Goal: Information Seeking & Learning: Learn about a topic

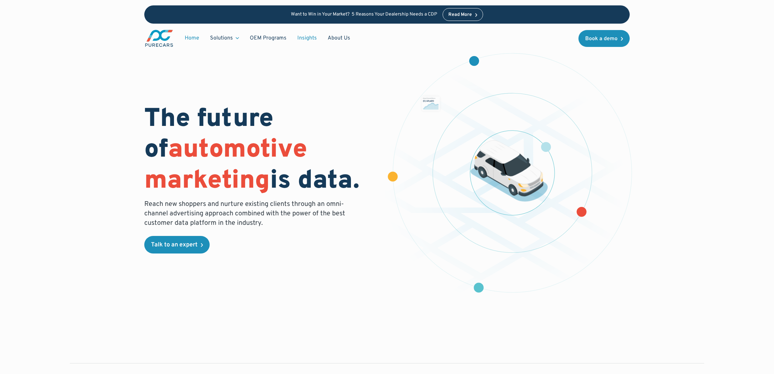
click at [302, 37] on link "Insights" at bounding box center [307, 38] width 30 height 13
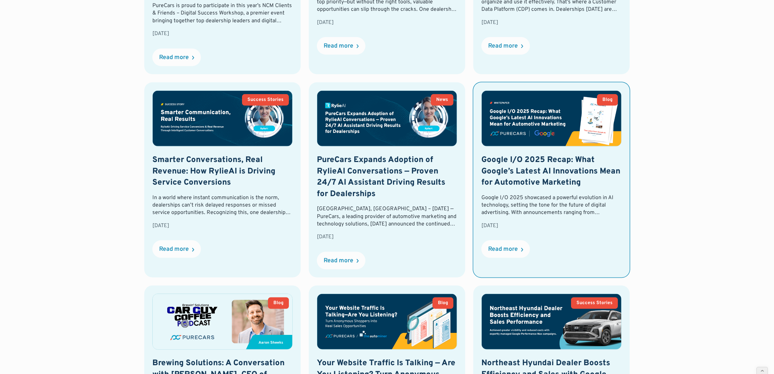
scroll to position [396, 0]
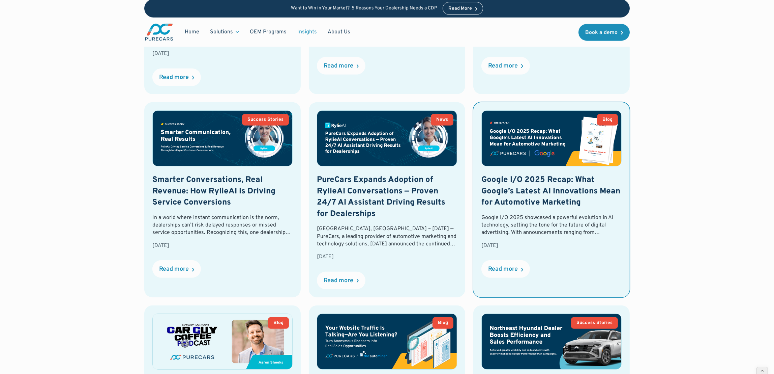
click at [555, 158] on img at bounding box center [552, 138] width 140 height 55
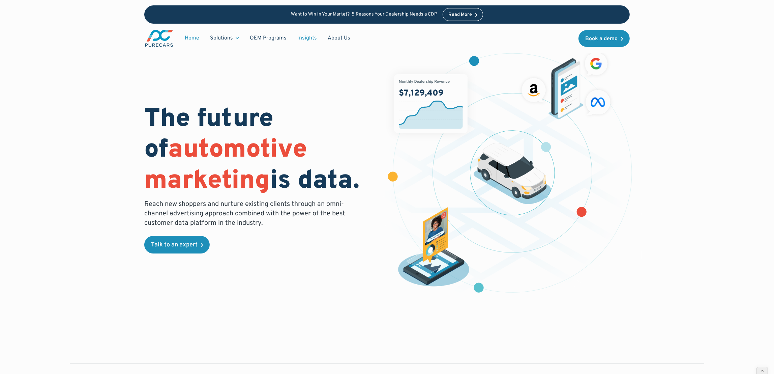
click at [303, 40] on link "Insights" at bounding box center [307, 38] width 30 height 13
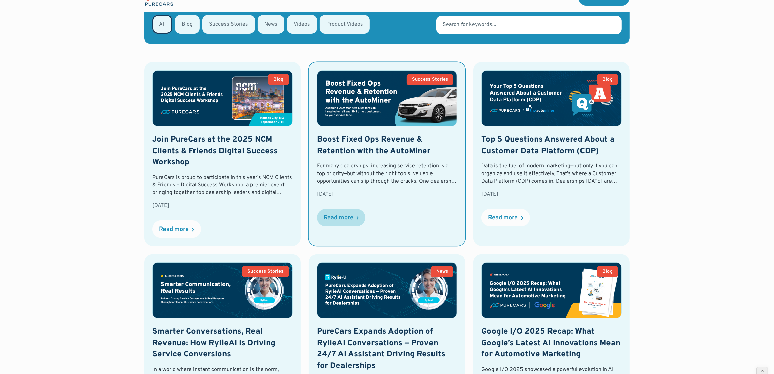
scroll to position [245, 0]
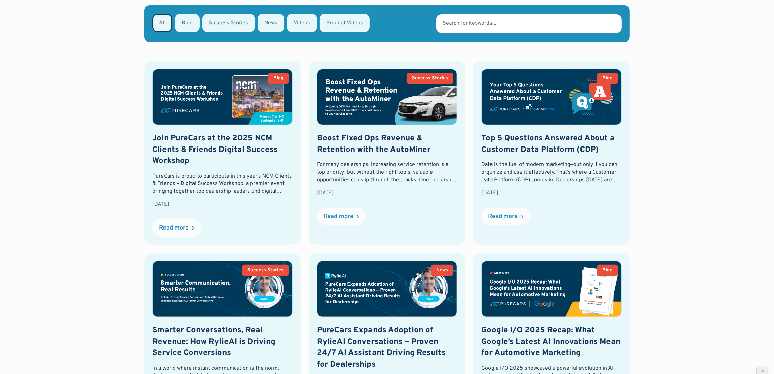
drag, startPoint x: 706, startPoint y: 183, endPoint x: 706, endPoint y: 178, distance: 5.1
click at [706, 182] on div "All Blog Success Stories News Videos Product Videos Thank you! Your submission …" at bounding box center [387, 360] width 697 height 710
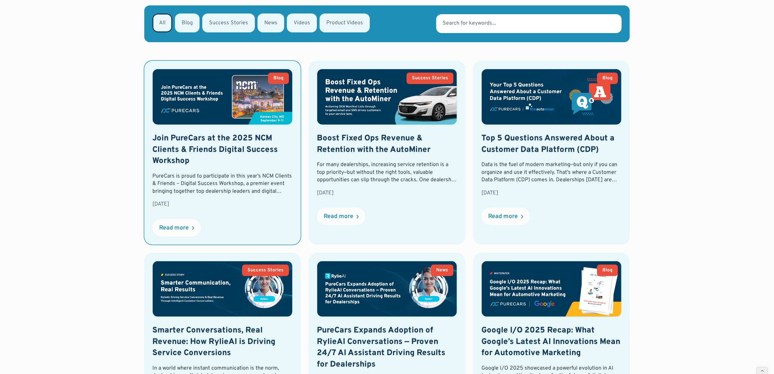
click at [210, 104] on img at bounding box center [223, 96] width 140 height 55
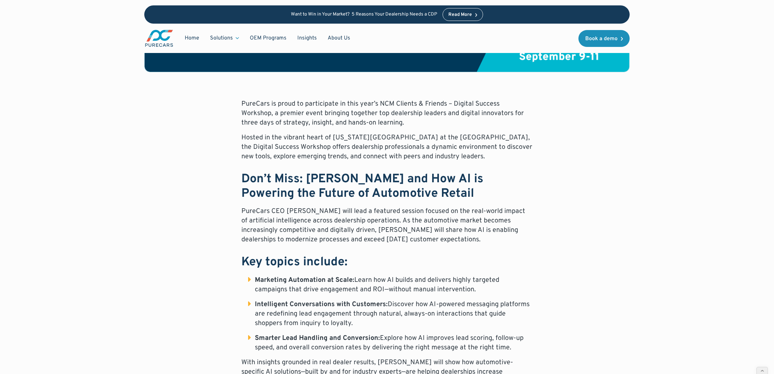
scroll to position [265, 0]
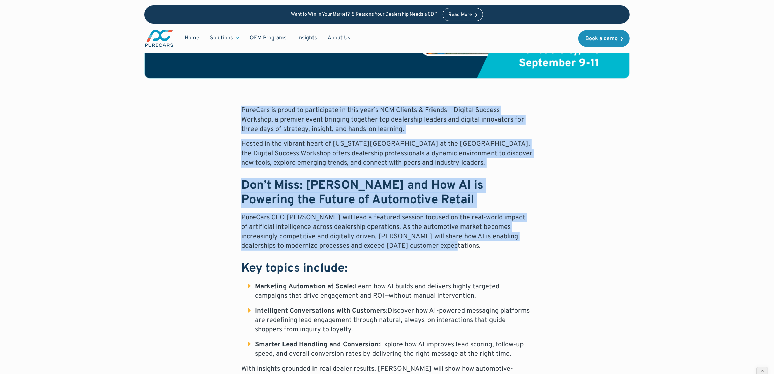
drag, startPoint x: 232, startPoint y: 109, endPoint x: 537, endPoint y: 244, distance: 332.8
click at [537, 244] on div "PureCars is proud to participate in this year’s NCM Clients & Friends – Digital…" at bounding box center [387, 303] width 486 height 395
copy div "PureCars is proud to participate in this year’s NCM Clients & Friends – Digital…"
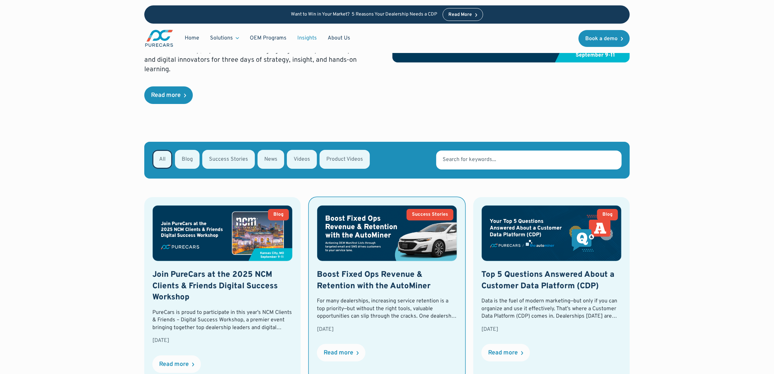
scroll to position [115, 0]
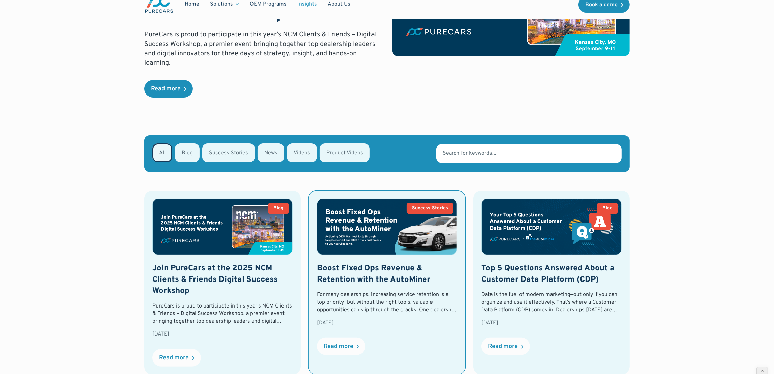
click at [383, 263] on h2 "Boost Fixed Ops Revenue & Retention with the AutoMiner" at bounding box center [387, 274] width 140 height 23
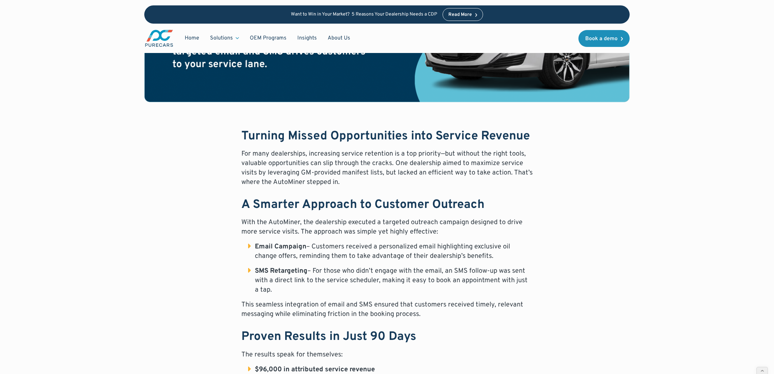
scroll to position [241, 0]
click at [236, 139] on div "Turning Missed Opportunities into Service Revenue For many dealerships, increas…" at bounding box center [387, 351] width 486 height 442
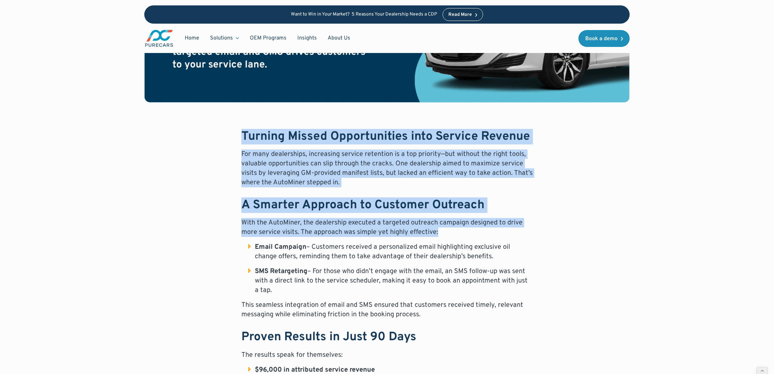
drag, startPoint x: 236, startPoint y: 133, endPoint x: 548, endPoint y: 227, distance: 325.1
click at [548, 228] on div "Turning Missed Opportunities into Service Revenue For many dealerships, increas…" at bounding box center [387, 351] width 486 height 442
copy div "Turning Missed Opportunities into Service Revenue For many dealerships, increas…"
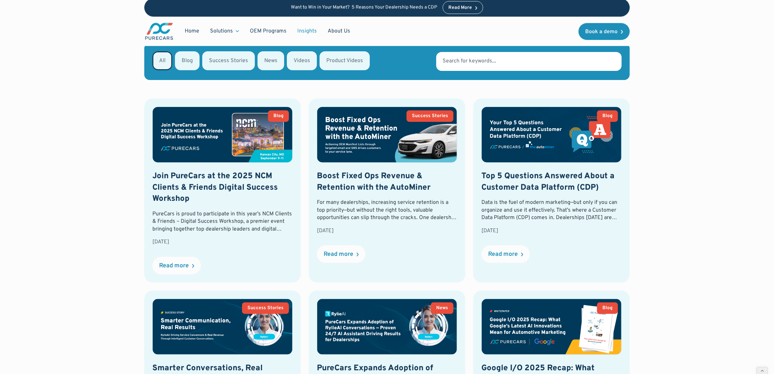
scroll to position [181, 0]
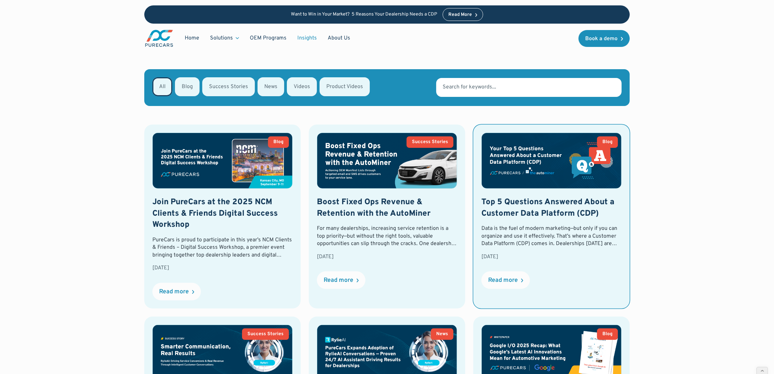
click at [579, 177] on img at bounding box center [552, 160] width 140 height 55
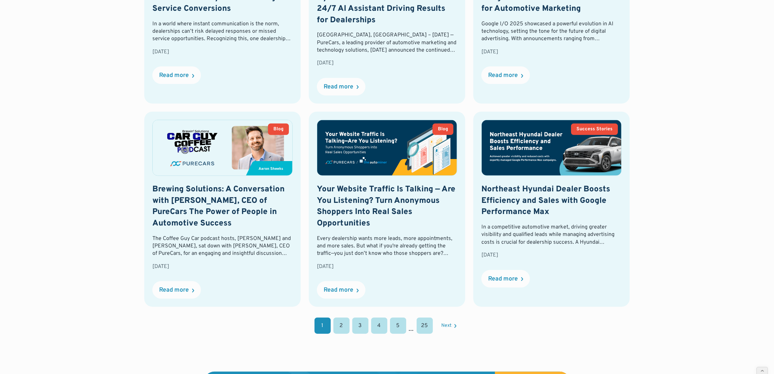
scroll to position [591, 0]
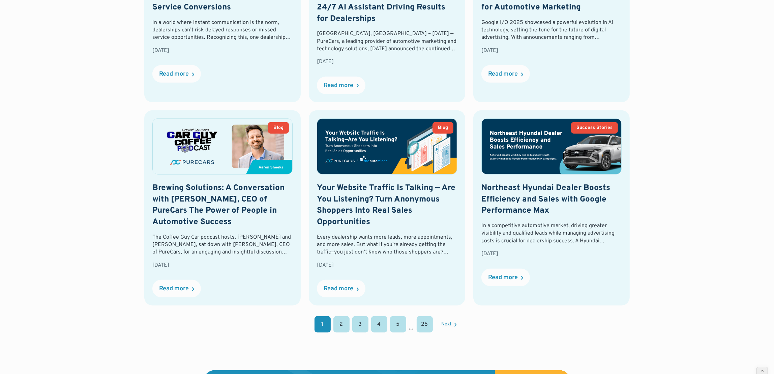
click at [339, 321] on link "2" at bounding box center [342, 324] width 16 height 16
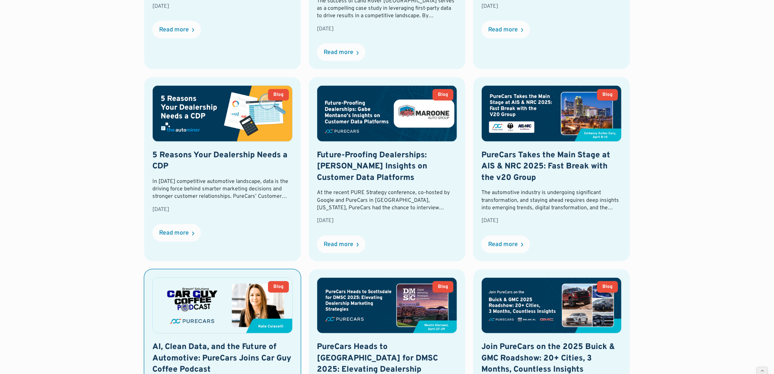
scroll to position [431, 0]
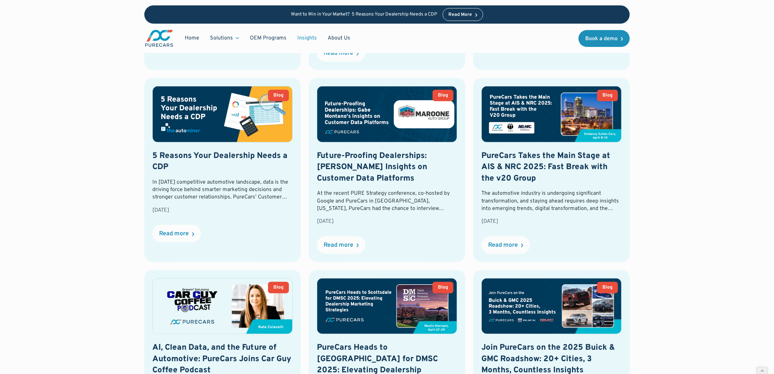
click at [704, 286] on div "All Blog Success Stories News Videos Product Videos Thank you! Your submission …" at bounding box center [387, 175] width 697 height 710
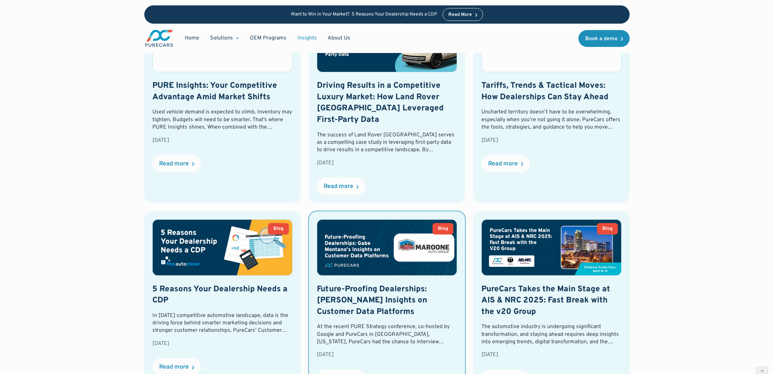
scroll to position [204, 0]
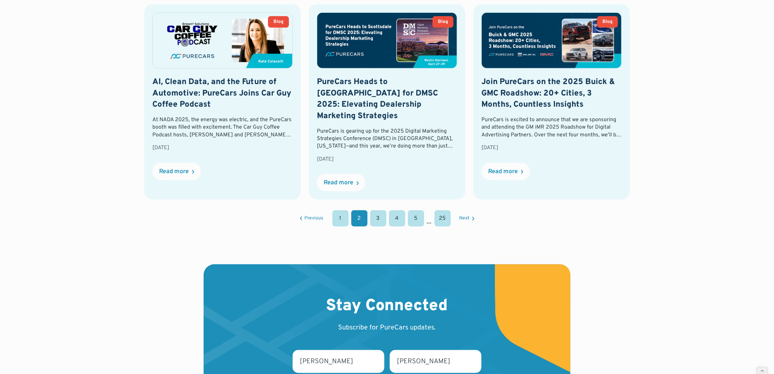
click at [338, 210] on link "1" at bounding box center [341, 218] width 16 height 16
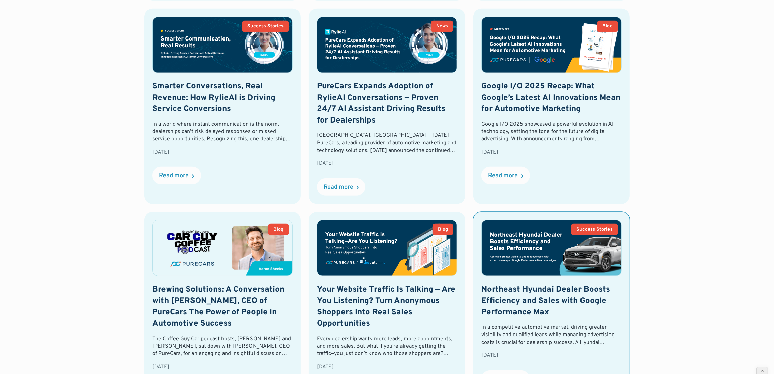
scroll to position [495, 0]
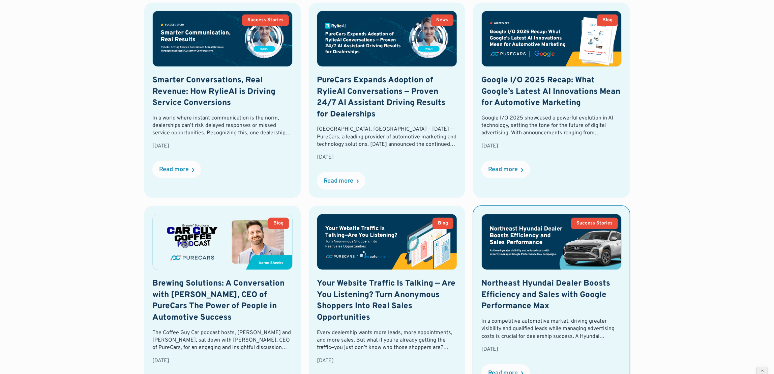
click at [513, 249] on img at bounding box center [552, 241] width 140 height 55
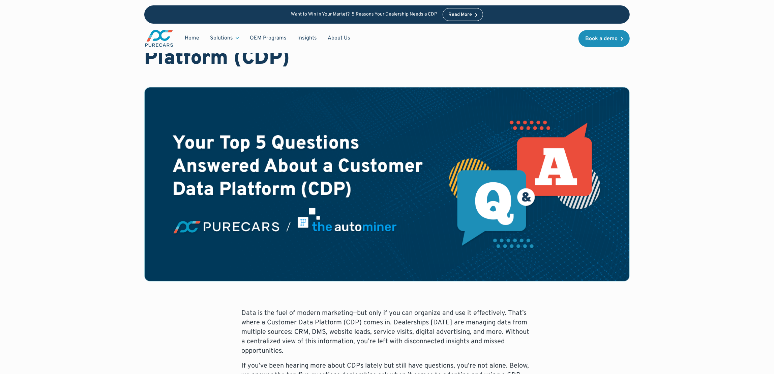
scroll to position [90, 0]
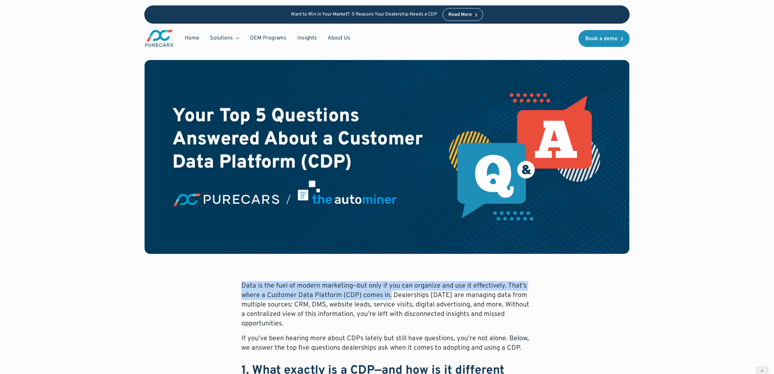
drag, startPoint x: 238, startPoint y: 285, endPoint x: 388, endPoint y: 294, distance: 150.3
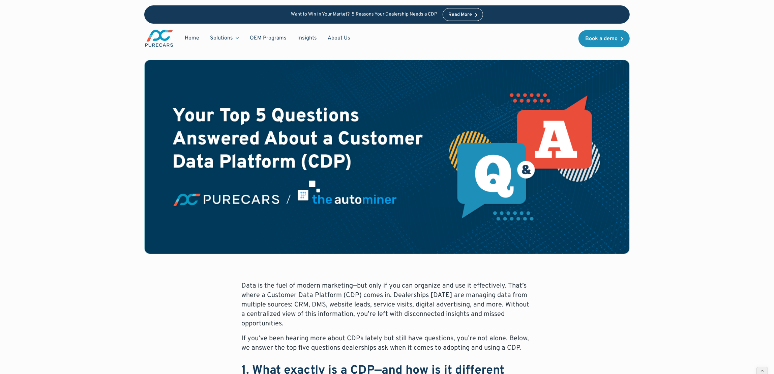
click at [387, 324] on p "Data is the fuel of modern marketing—but only if you can organize and use it ef…" at bounding box center [386, 304] width 291 height 47
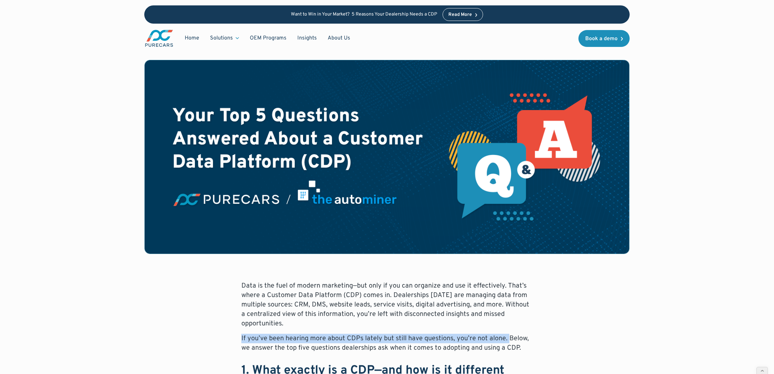
drag, startPoint x: 239, startPoint y: 337, endPoint x: 507, endPoint y: 337, distance: 267.8
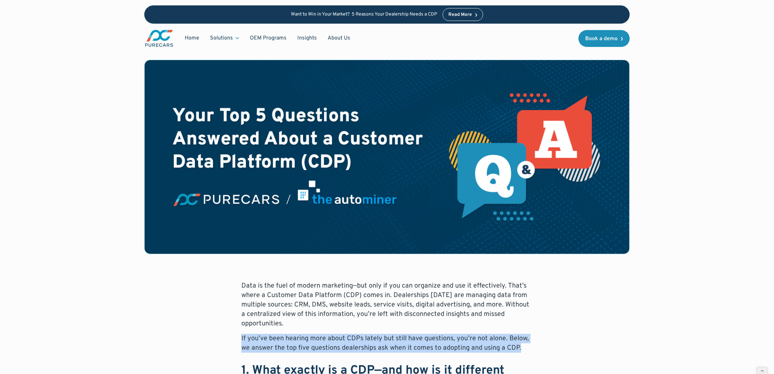
drag, startPoint x: 236, startPoint y: 337, endPoint x: 533, endPoint y: 348, distance: 297.0
copy p "If you’ve been hearing more about CDPs lately but still have questions, you’re …"
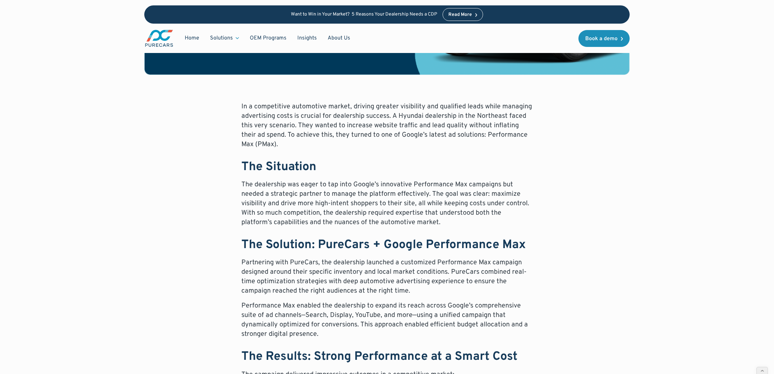
scroll to position [262, 0]
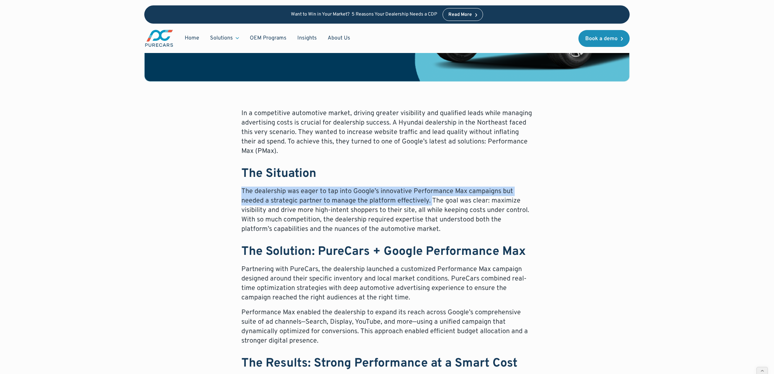
drag, startPoint x: 241, startPoint y: 190, endPoint x: 432, endPoint y: 201, distance: 190.9
click at [432, 201] on p "The dealership was eager to tap into Google’s innovative Performance Max campai…" at bounding box center [386, 210] width 291 height 47
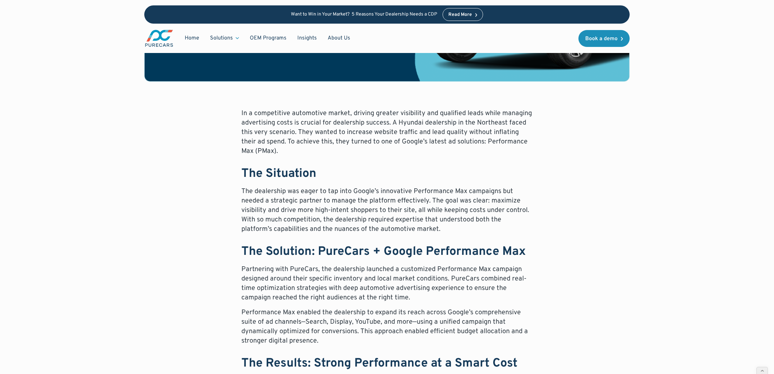
click at [412, 120] on p "In a competitive automotive market, driving greater visibility and qualified le…" at bounding box center [386, 132] width 291 height 47
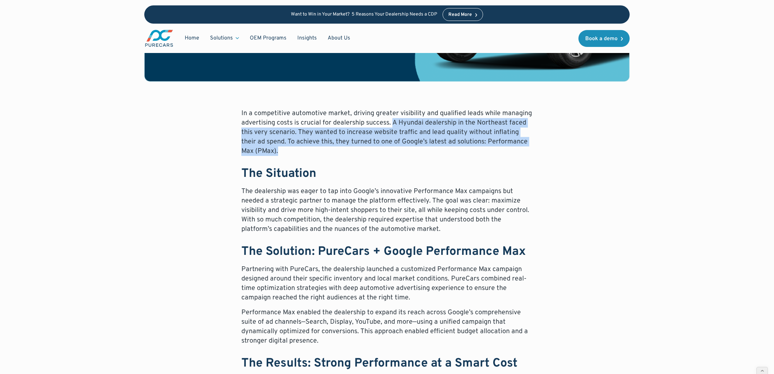
drag, startPoint x: 394, startPoint y: 122, endPoint x: 483, endPoint y: 153, distance: 94.3
click at [483, 153] on p "In a competitive automotive market, driving greater visibility and qualified le…" at bounding box center [386, 132] width 291 height 47
copy p "A Hyundai dealership in the Northeast faced this very scenario. They wanted to …"
